Goal: Task Accomplishment & Management: Use online tool/utility

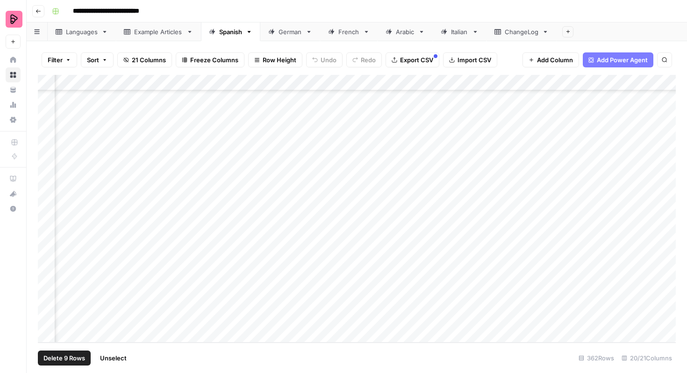
scroll to position [5520, 239]
click at [402, 61] on span "Export CSV" at bounding box center [416, 59] width 33 height 9
click at [113, 355] on span "Unselect" at bounding box center [113, 357] width 27 height 9
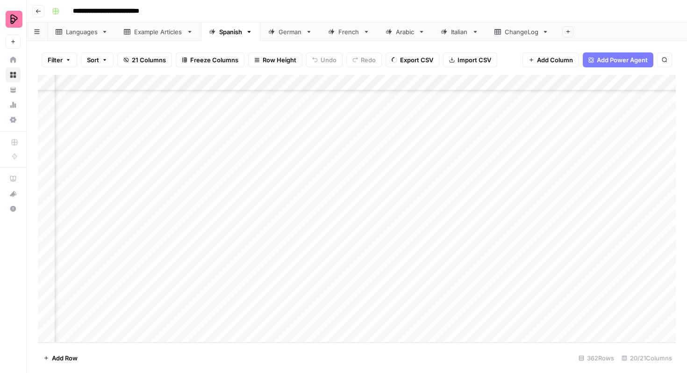
click at [109, 273] on div "Add Column" at bounding box center [357, 209] width 638 height 268
click at [47, 301] on div "Add Column" at bounding box center [357, 209] width 638 height 268
click at [47, 286] on div "Add Column" at bounding box center [357, 209] width 638 height 268
click at [47, 270] on div "Add Column" at bounding box center [357, 209] width 638 height 268
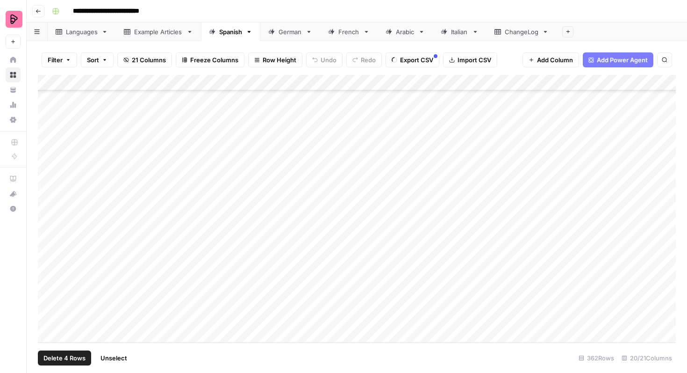
click at [47, 254] on div "Add Column" at bounding box center [357, 209] width 638 height 268
click at [47, 242] on div "Add Column" at bounding box center [357, 209] width 638 height 268
click at [48, 178] on div "Add Column" at bounding box center [357, 209] width 638 height 268
click at [48, 188] on div "Add Column" at bounding box center [357, 209] width 638 height 268
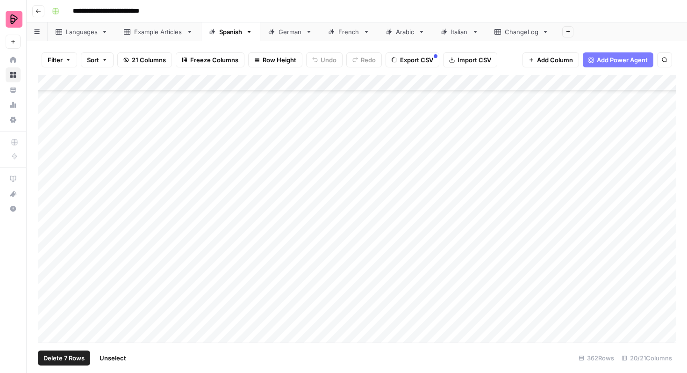
click at [48, 205] on div "Add Column" at bounding box center [357, 209] width 638 height 268
click at [47, 224] on div "Add Column" at bounding box center [357, 209] width 638 height 268
click at [47, 175] on div "Add Column" at bounding box center [357, 209] width 638 height 268
click at [46, 239] on div "Add Column" at bounding box center [357, 209] width 638 height 268
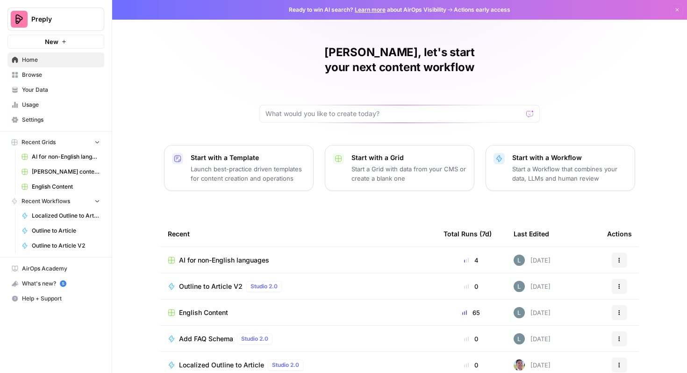
click at [77, 155] on span "AI for non-English languages" at bounding box center [66, 156] width 68 height 8
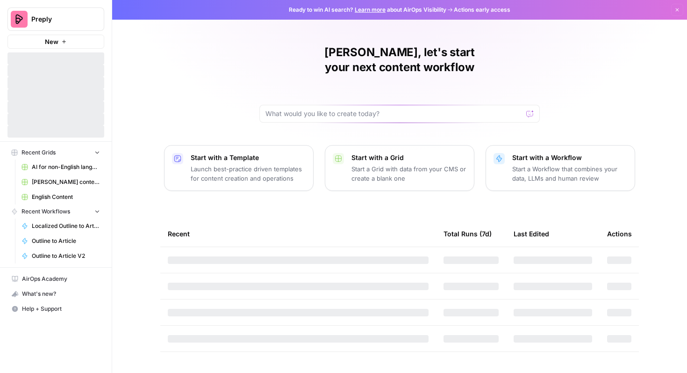
click at [75, 167] on span "AI for non-English languages" at bounding box center [66, 167] width 68 height 8
